Goal: Navigation & Orientation: Find specific page/section

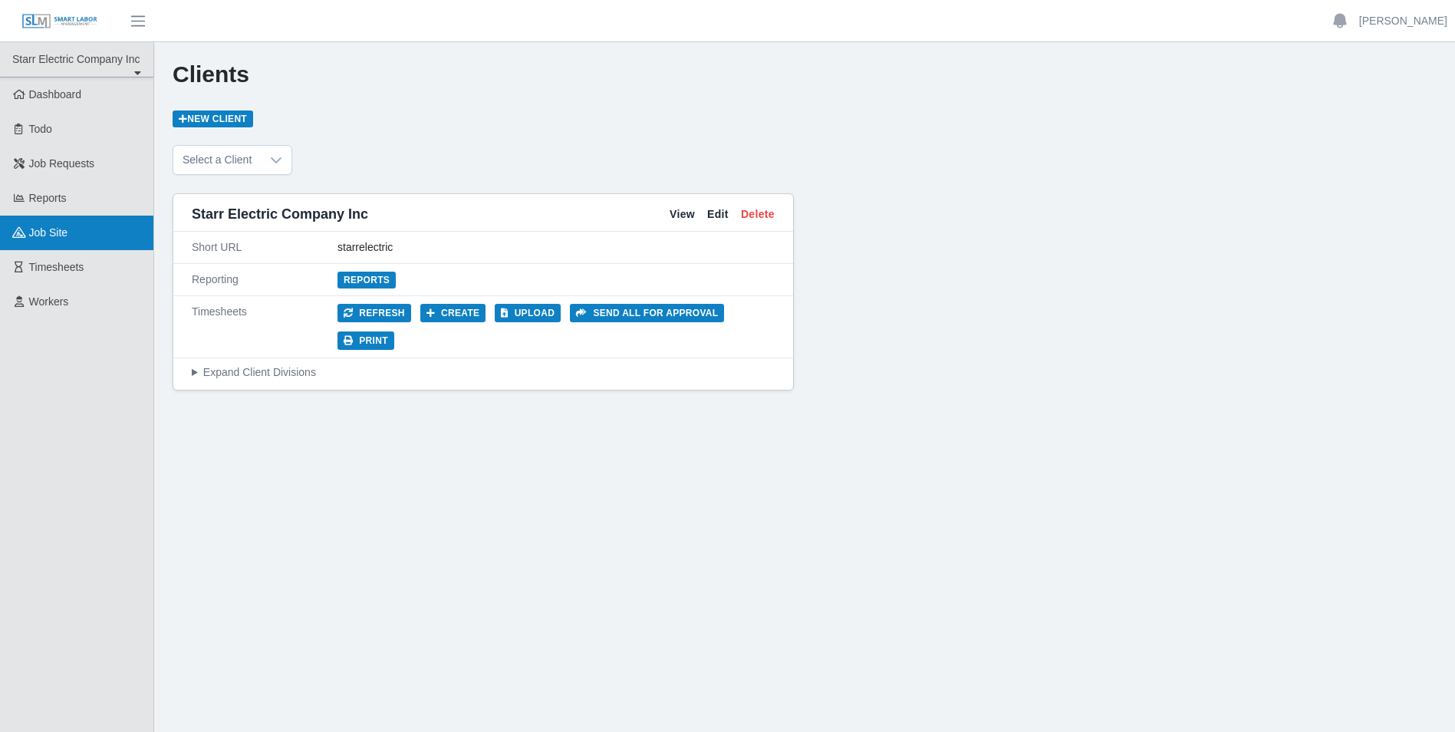
click at [44, 234] on span "job site" at bounding box center [48, 232] width 39 height 12
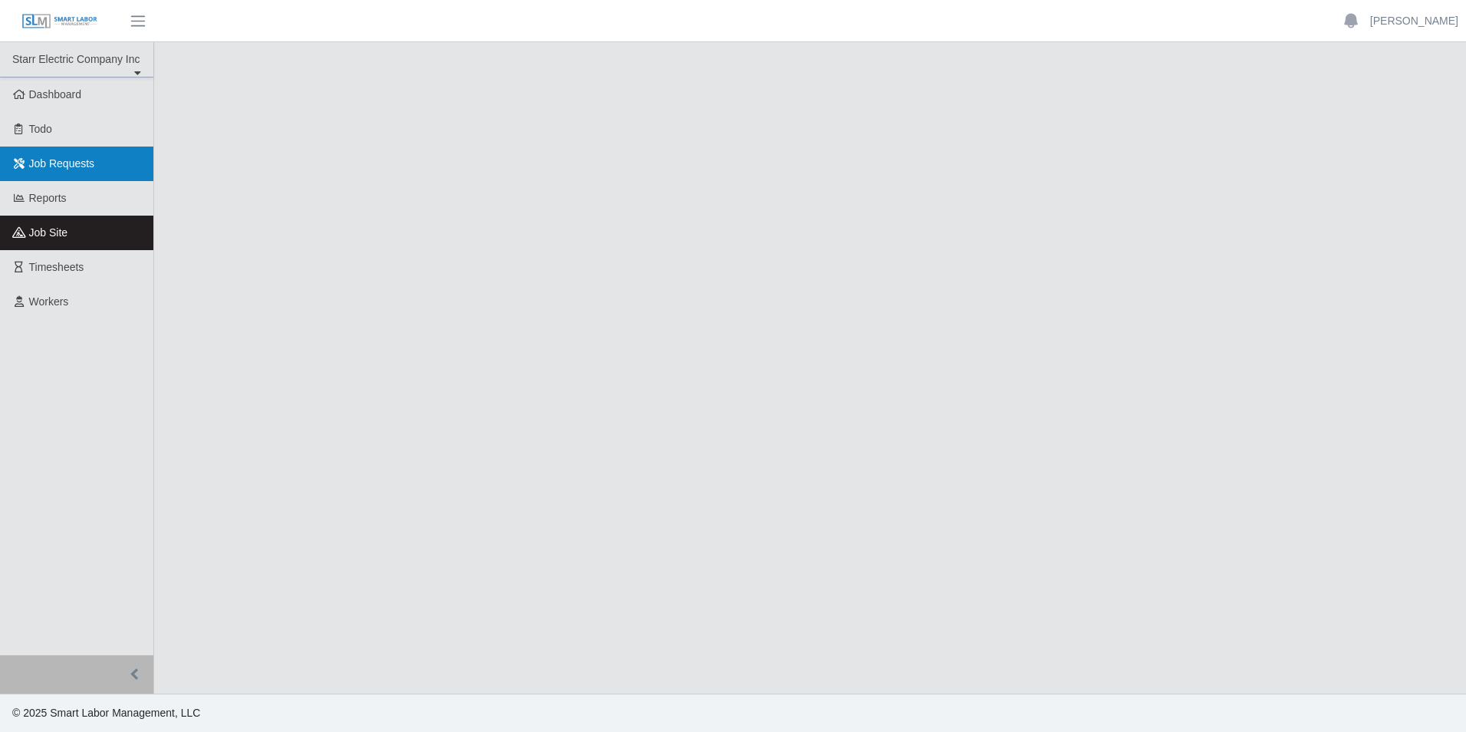
click at [48, 158] on span "Job Requests" at bounding box center [62, 163] width 66 height 12
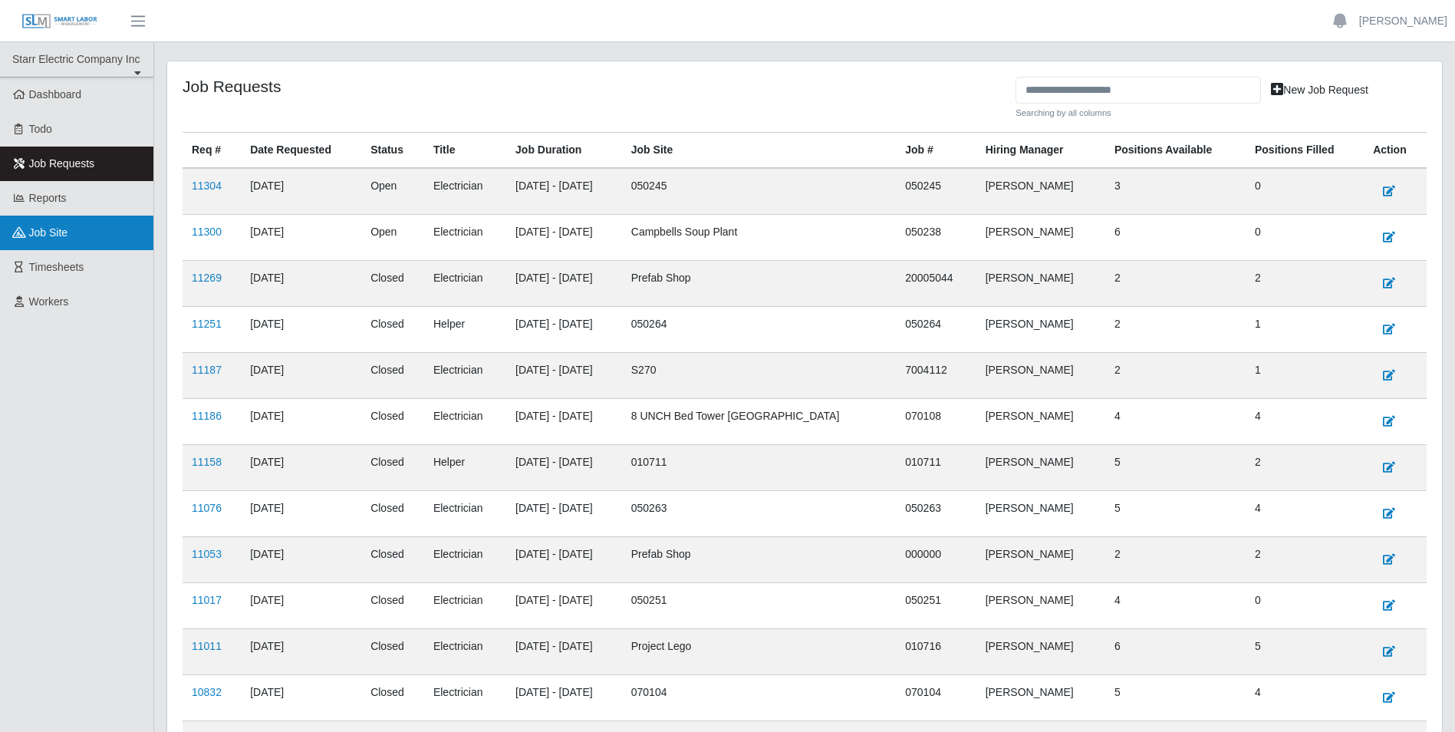
click at [62, 228] on span "job site" at bounding box center [48, 232] width 39 height 12
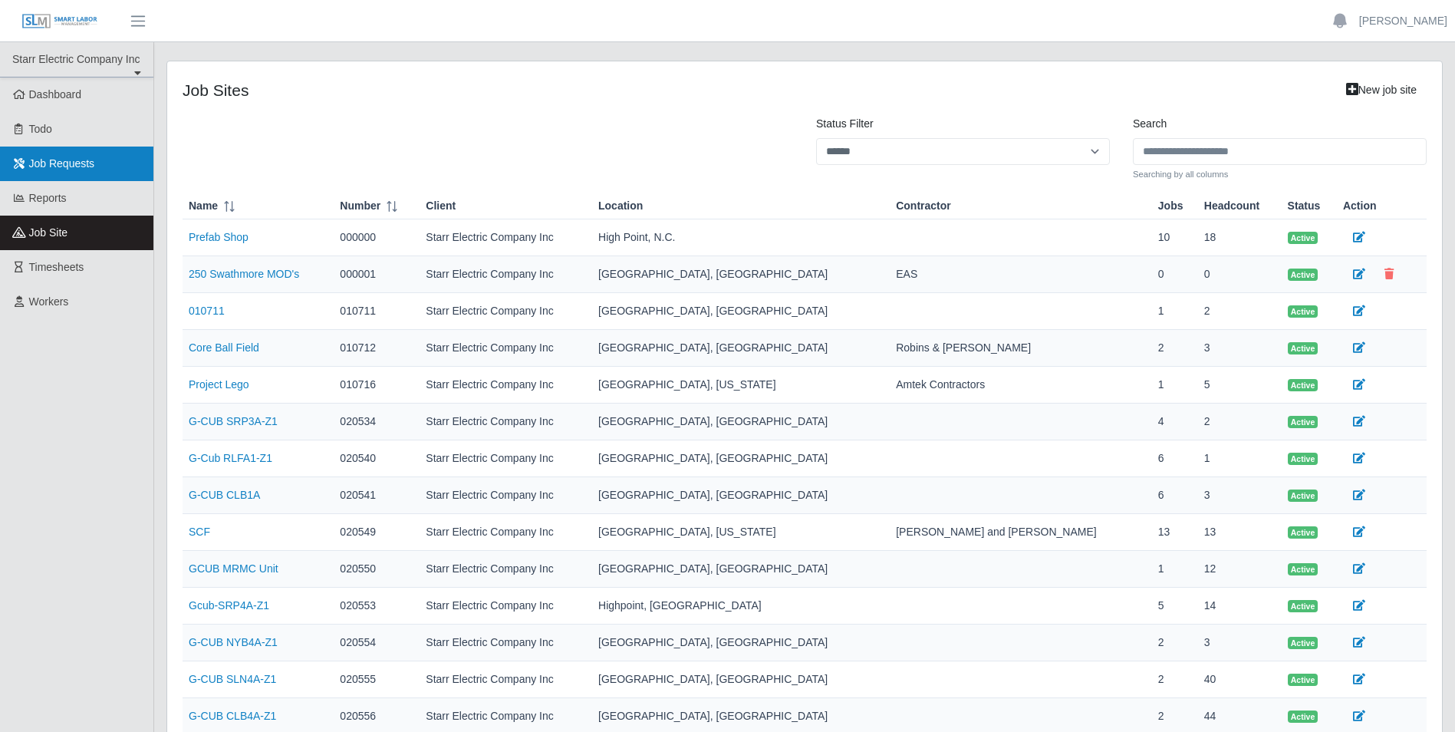
click at [59, 169] on span "Job Requests" at bounding box center [62, 163] width 66 height 12
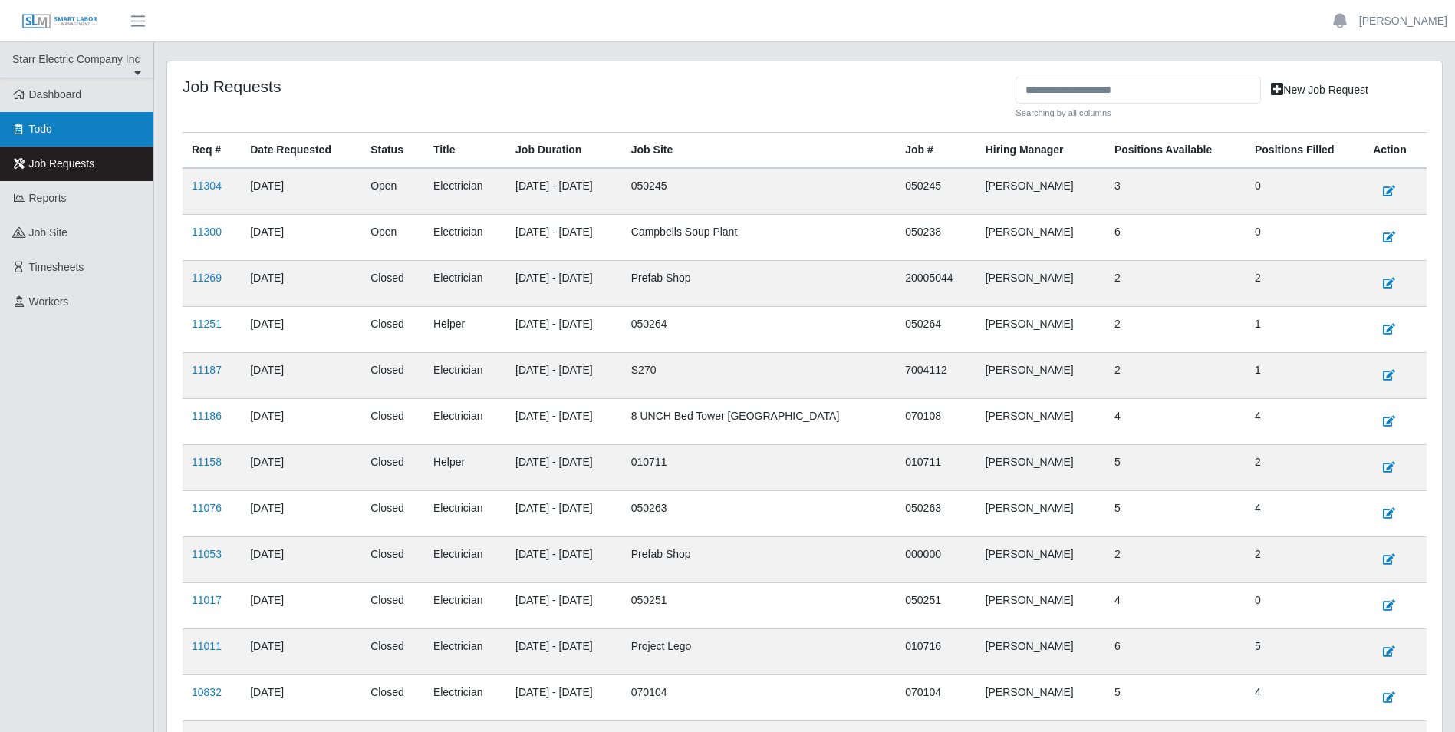
click at [56, 129] on link "Todo" at bounding box center [76, 129] width 153 height 35
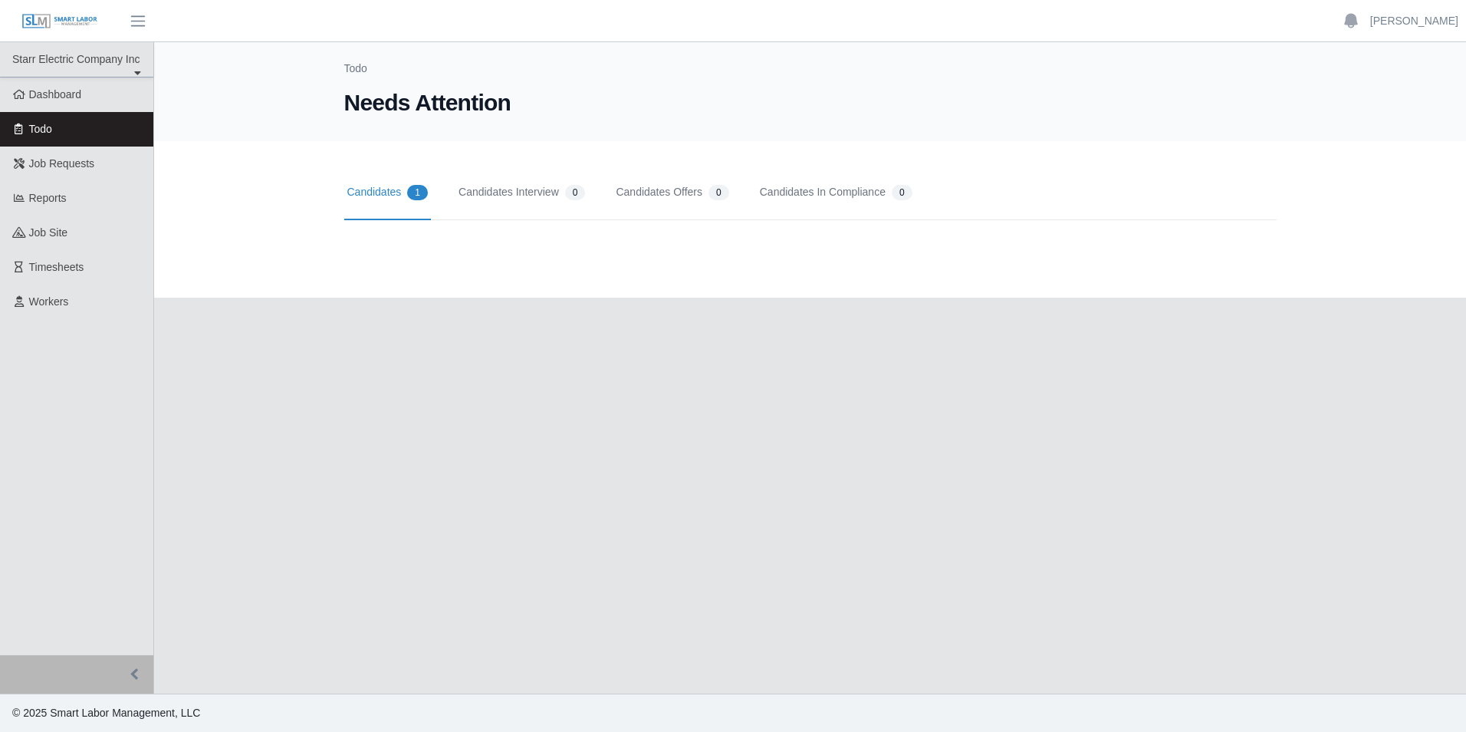
click at [51, 97] on span "Dashboard" at bounding box center [55, 94] width 53 height 12
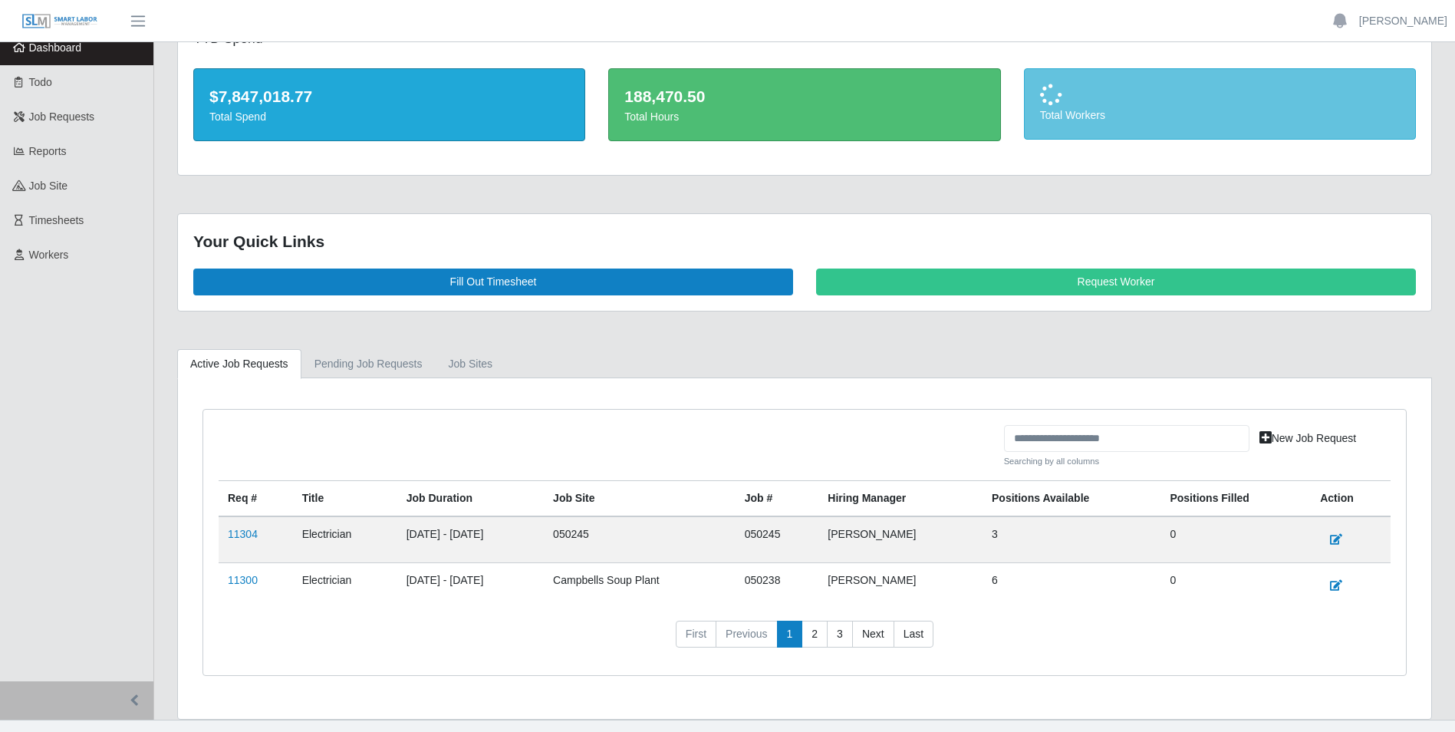
scroll to position [73, 0]
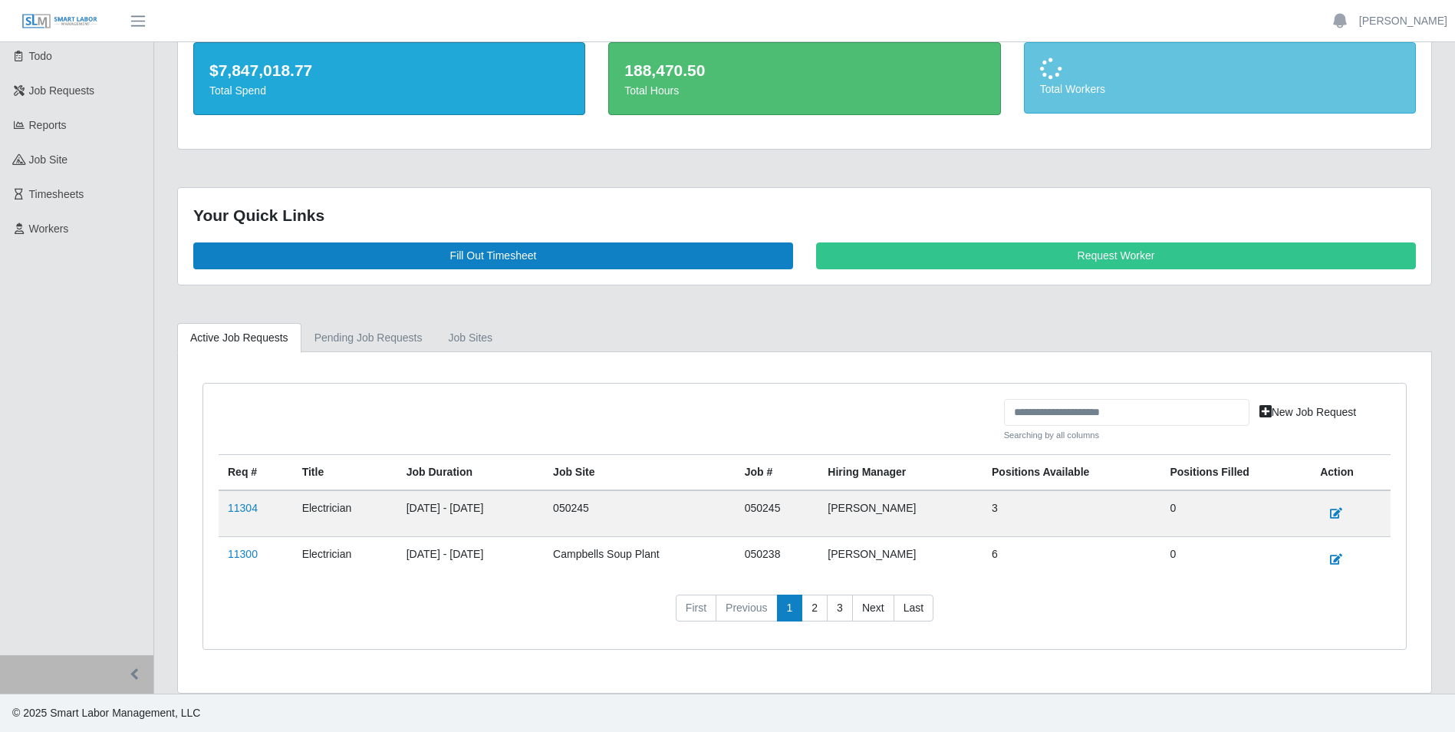
click at [617, 508] on td "050245" at bounding box center [640, 513] width 192 height 47
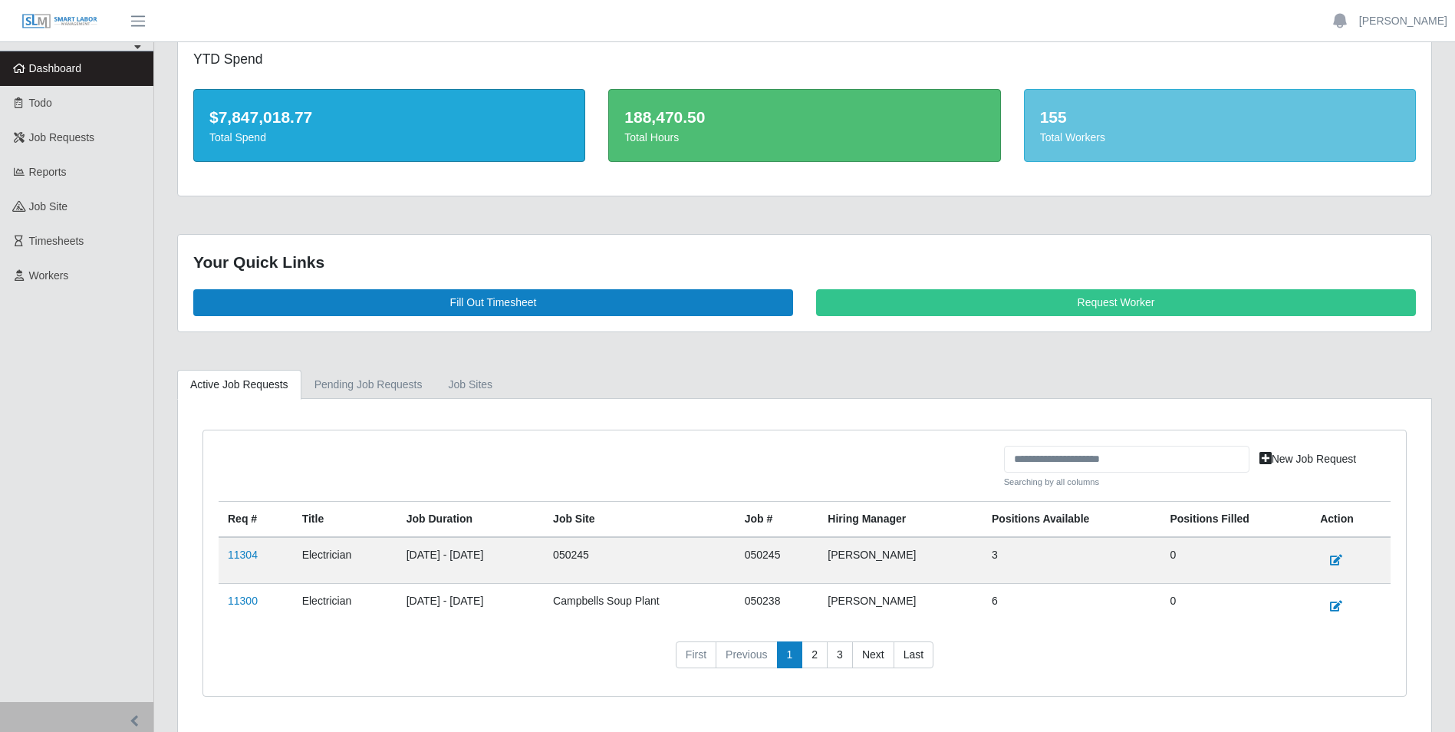
scroll to position [0, 0]
